Goal: Information Seeking & Learning: Learn about a topic

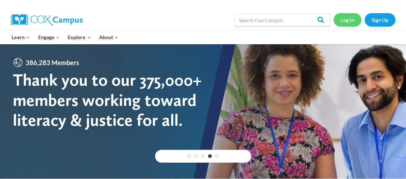
click at [347, 20] on link "Log In" at bounding box center [347, 19] width 28 height 13
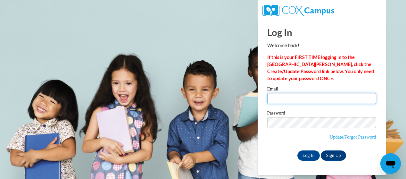
click at [312, 101] on input "Email" at bounding box center [321, 98] width 109 height 11
type input "[EMAIL_ADDRESS][DOMAIN_NAME]"
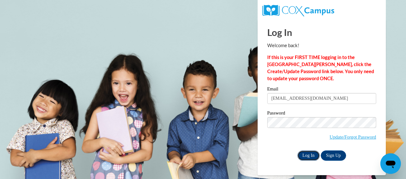
click at [310, 151] on input "Log In" at bounding box center [308, 155] width 22 height 10
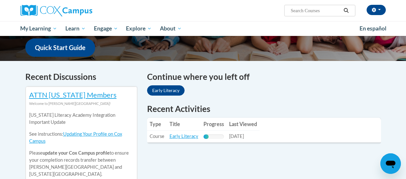
scroll to position [163, 0]
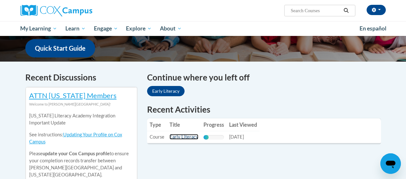
click at [187, 136] on link "Early Literacy" at bounding box center [183, 136] width 29 height 5
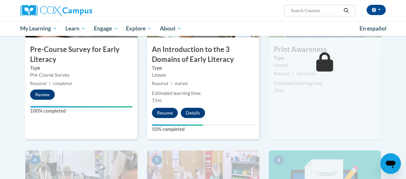
scroll to position [196, 0]
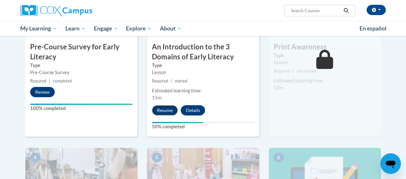
click at [164, 111] on button "Resume" at bounding box center [165, 110] width 26 height 10
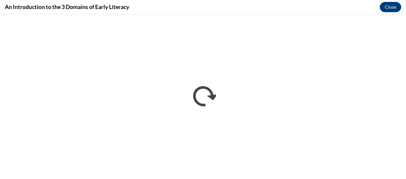
scroll to position [0, 0]
click at [390, 10] on button "Close" at bounding box center [389, 7] width 21 height 10
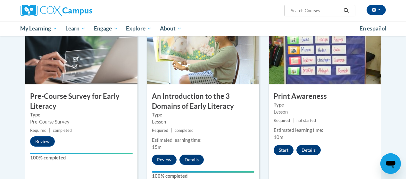
scroll to position [172, 0]
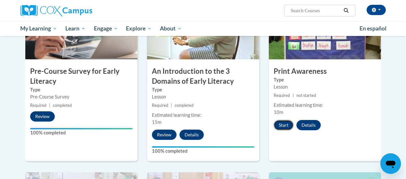
click at [280, 126] on button "Start" at bounding box center [283, 125] width 20 height 10
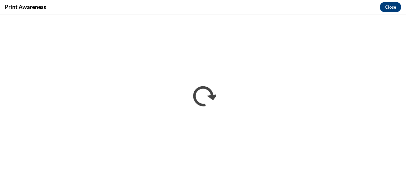
scroll to position [0, 0]
click at [391, 6] on button "Close" at bounding box center [389, 7] width 21 height 10
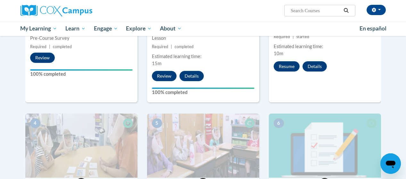
scroll to position [235, 0]
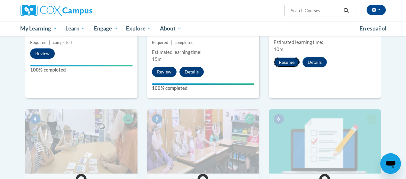
click at [287, 64] on button "Resume" at bounding box center [286, 62] width 26 height 10
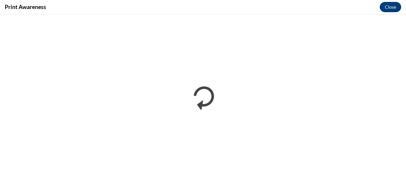
scroll to position [0, 0]
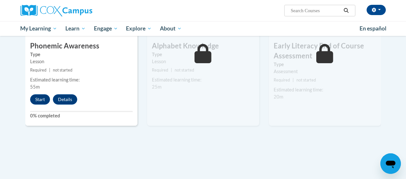
scroll to position [374, 0]
click at [41, 99] on button "Start" at bounding box center [40, 99] width 20 height 10
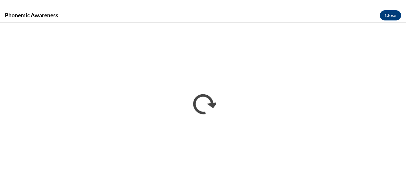
scroll to position [0, 0]
